Goal: Task Accomplishment & Management: Manage account settings

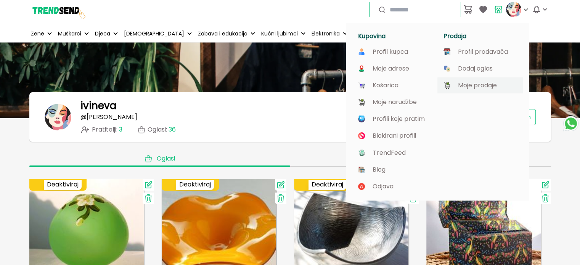
click at [487, 82] on p "Moje prodaje" at bounding box center [477, 85] width 39 height 7
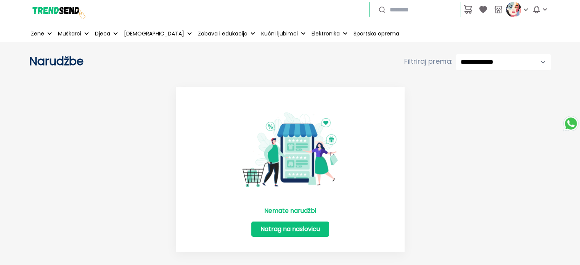
click at [306, 228] on link "Natrag na naslovicu" at bounding box center [290, 229] width 78 height 15
